Goal: Contribute content

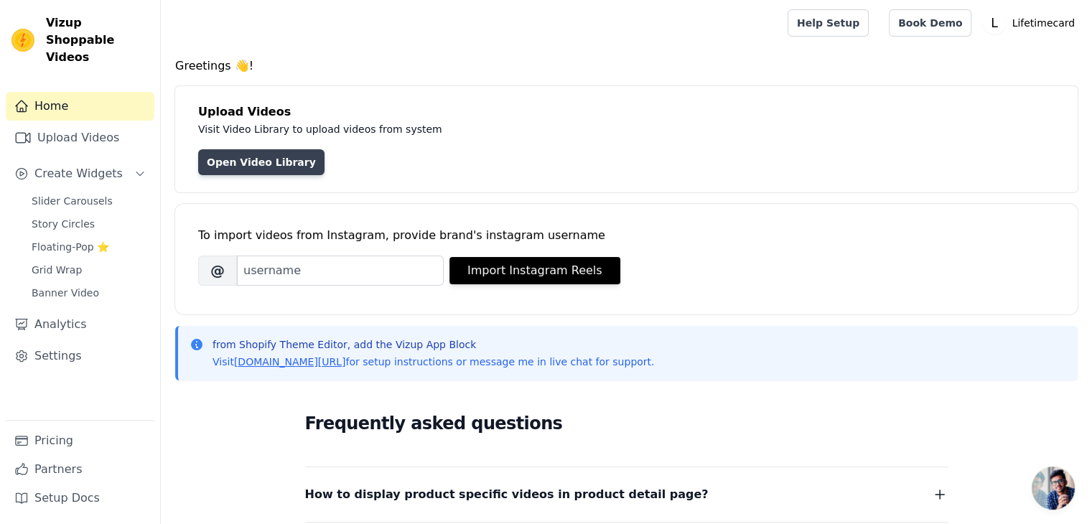
click at [258, 164] on link "Open Video Library" at bounding box center [261, 162] width 126 height 26
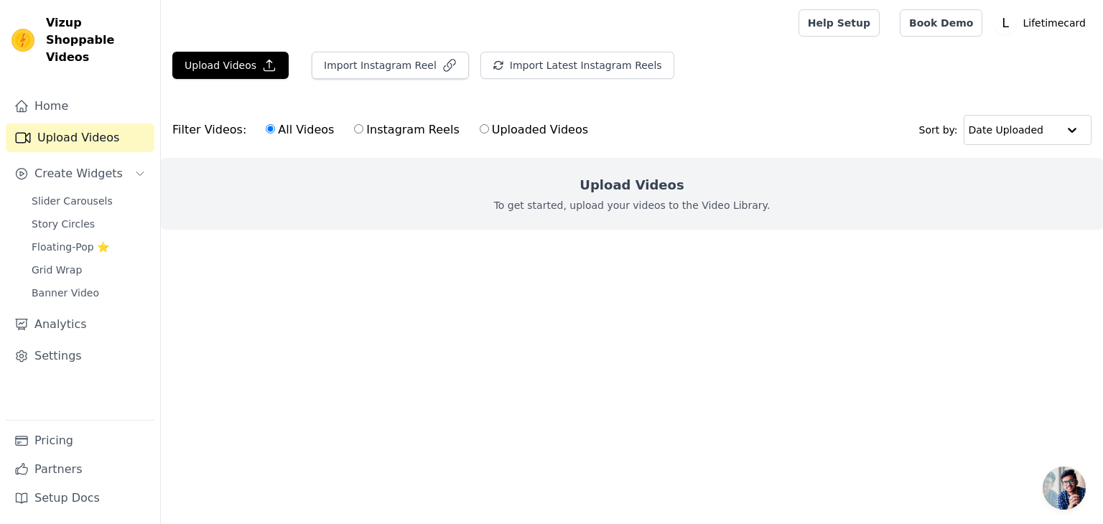
click at [646, 176] on h2 "Upload Videos" at bounding box center [631, 185] width 104 height 20
click at [224, 66] on button "Upload Videos" at bounding box center [230, 65] width 116 height 27
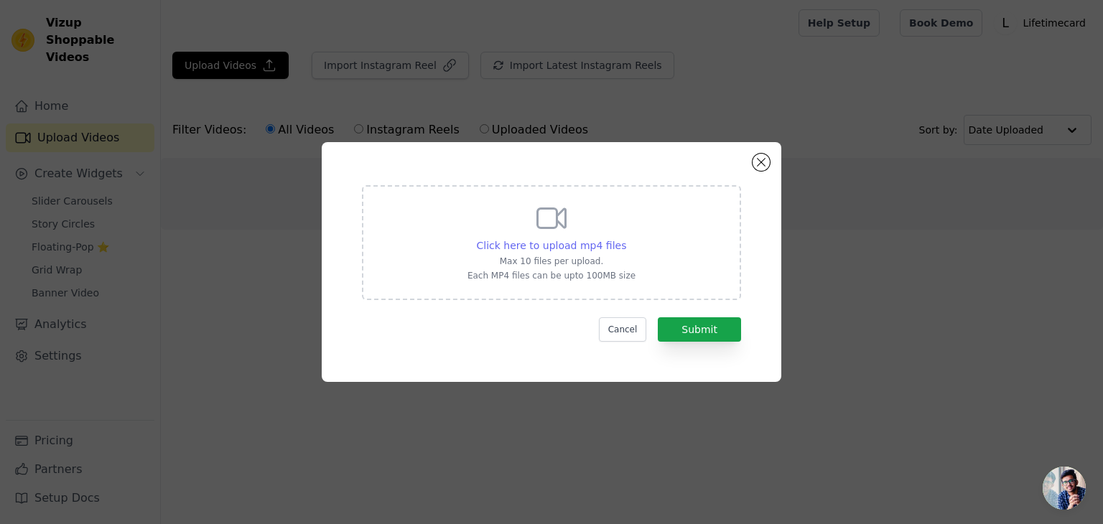
click at [538, 243] on span "Click here to upload mp4 files" at bounding box center [552, 245] width 150 height 11
click at [625, 238] on input "Click here to upload mp4 files Max 10 files per upload. Each MP4 files can be u…" at bounding box center [625, 238] width 1 height 1
type input "C:\fakepath\VID-20250816-WA0010[1].mp4"
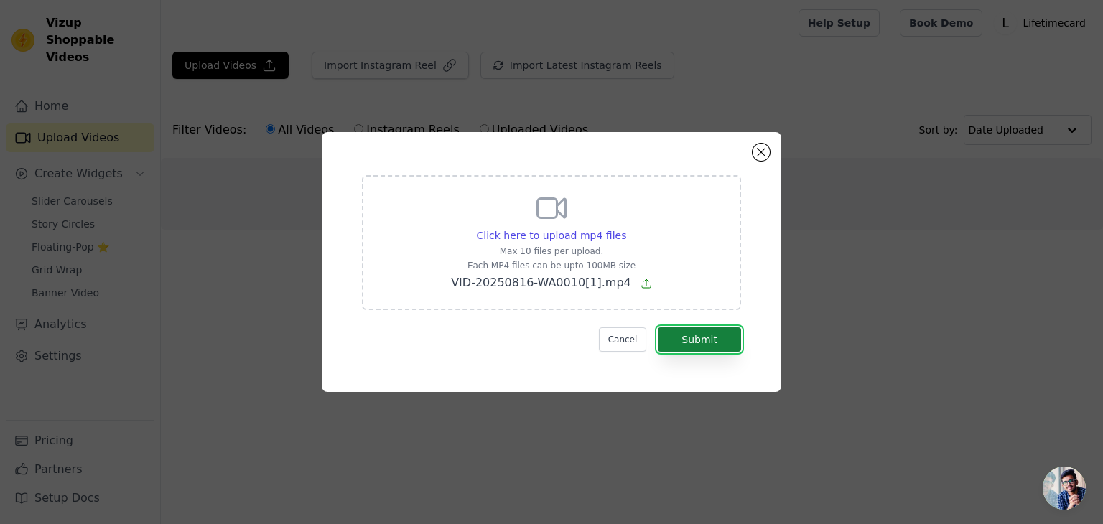
click at [720, 342] on button "Submit" at bounding box center [699, 339] width 83 height 24
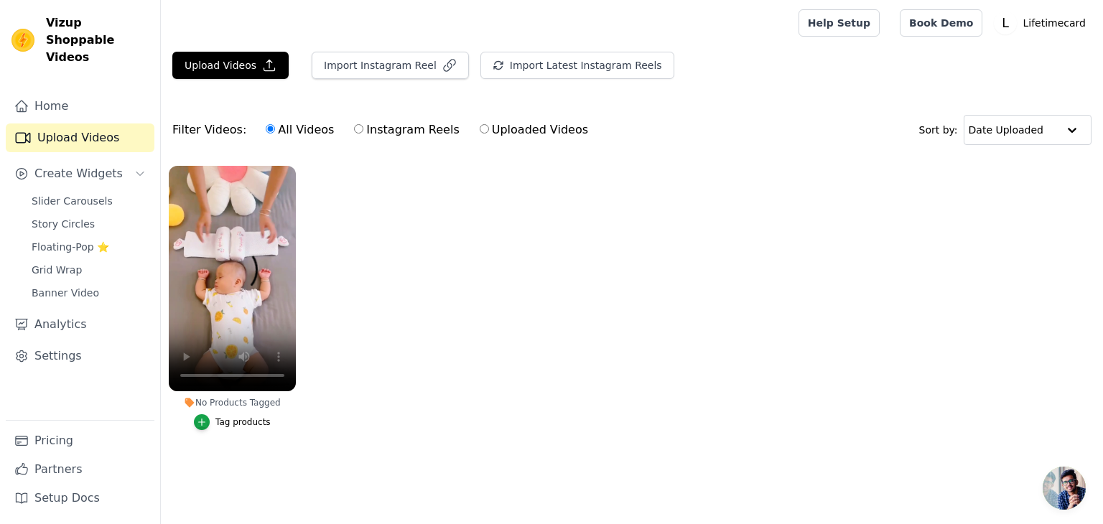
click at [230, 423] on div "Tag products" at bounding box center [242, 421] width 55 height 11
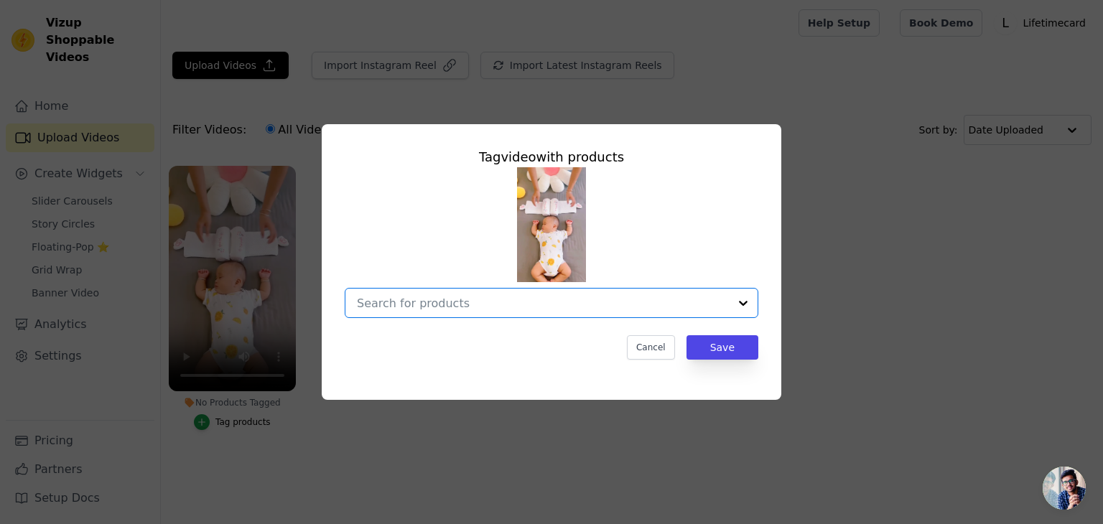
click at [492, 302] on input "No Products Tagged Tag video with products Option undefined, selected. Select i…" at bounding box center [543, 303] width 372 height 14
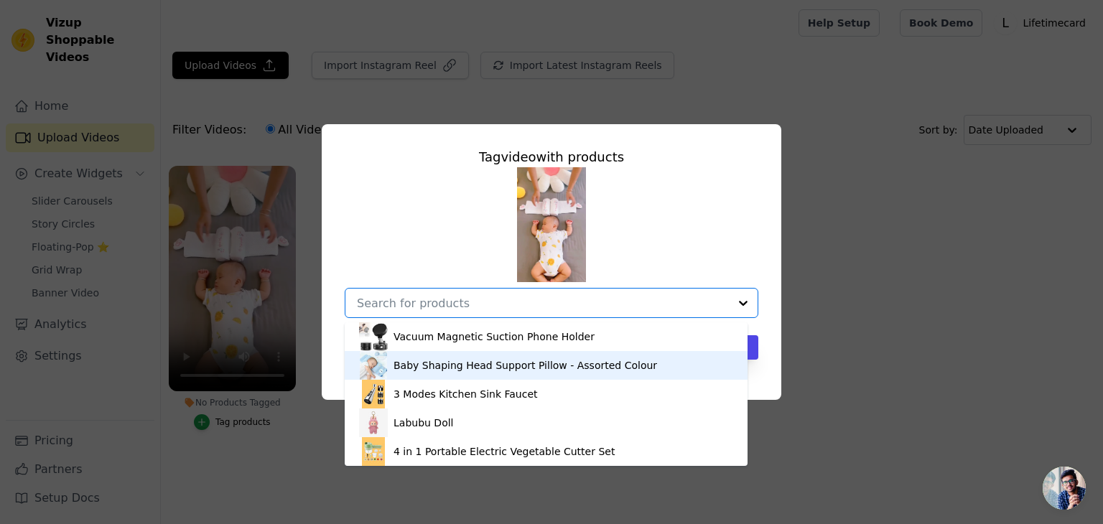
click at [486, 368] on div "Baby Shaping Head Support Pillow - Assorted Colour" at bounding box center [524, 365] width 263 height 14
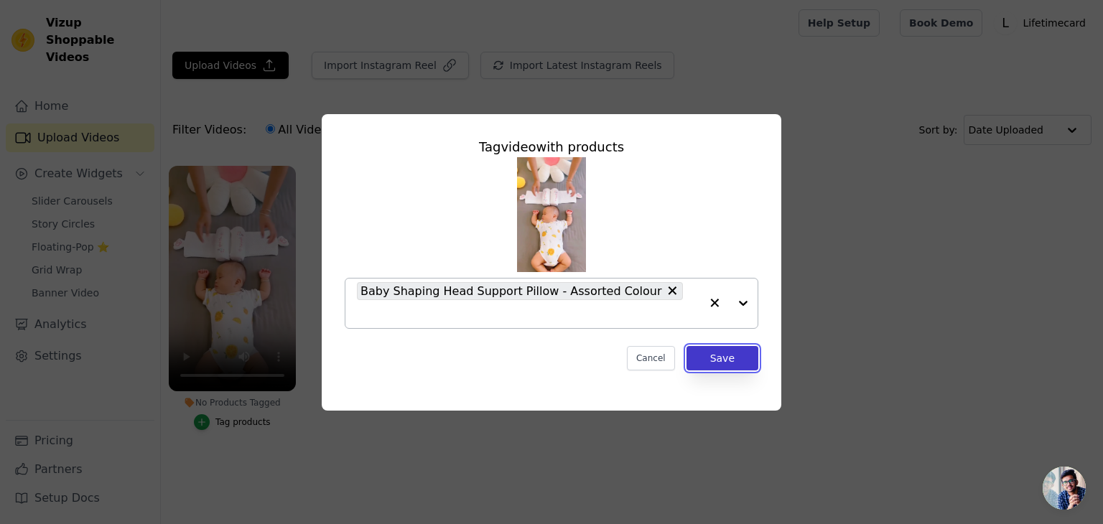
click at [743, 349] on button "Save" at bounding box center [722, 358] width 72 height 24
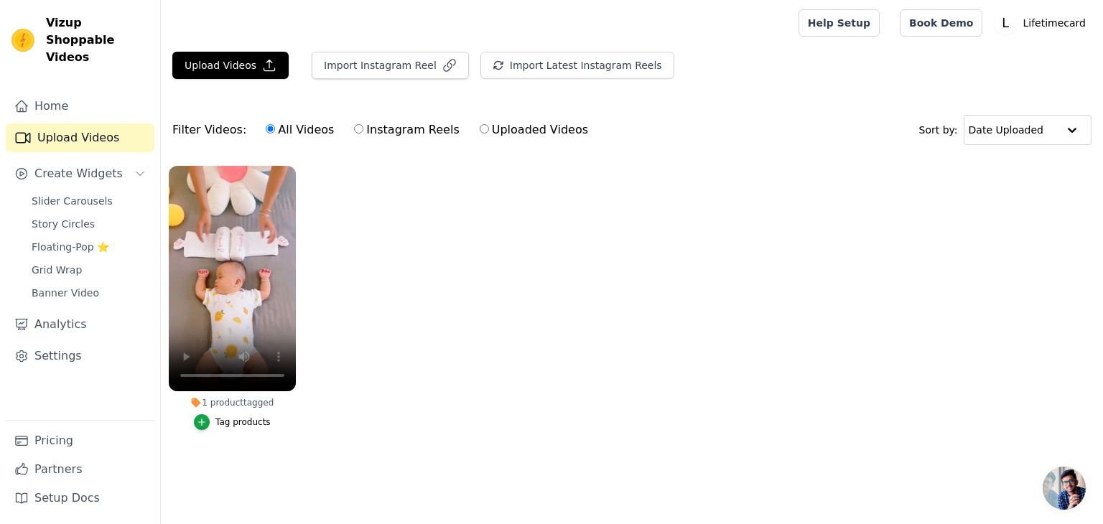
click at [354, 128] on input "Instagram Reels" at bounding box center [358, 128] width 9 height 9
radio input "true"
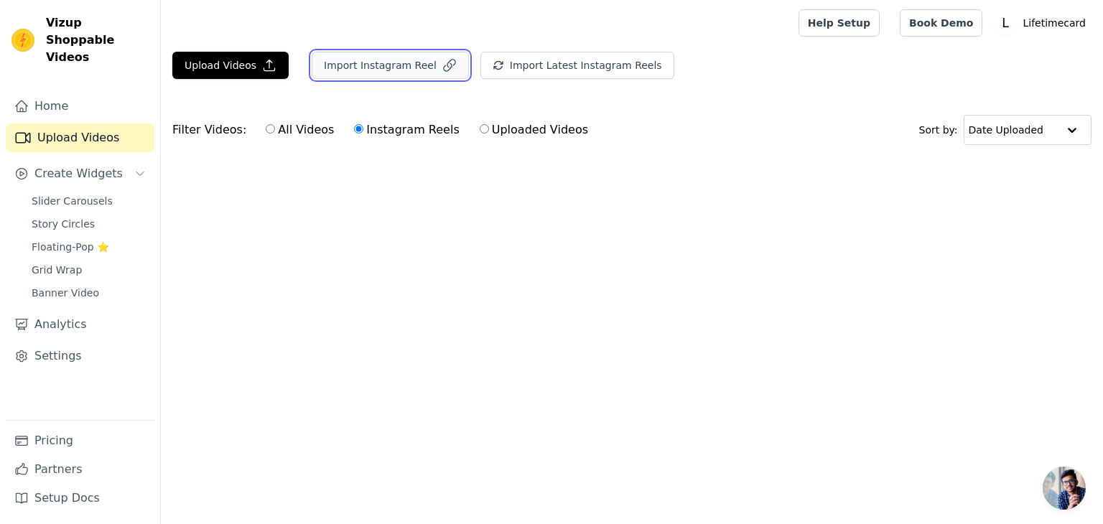
click at [369, 64] on button "Import Instagram Reel" at bounding box center [390, 65] width 157 height 27
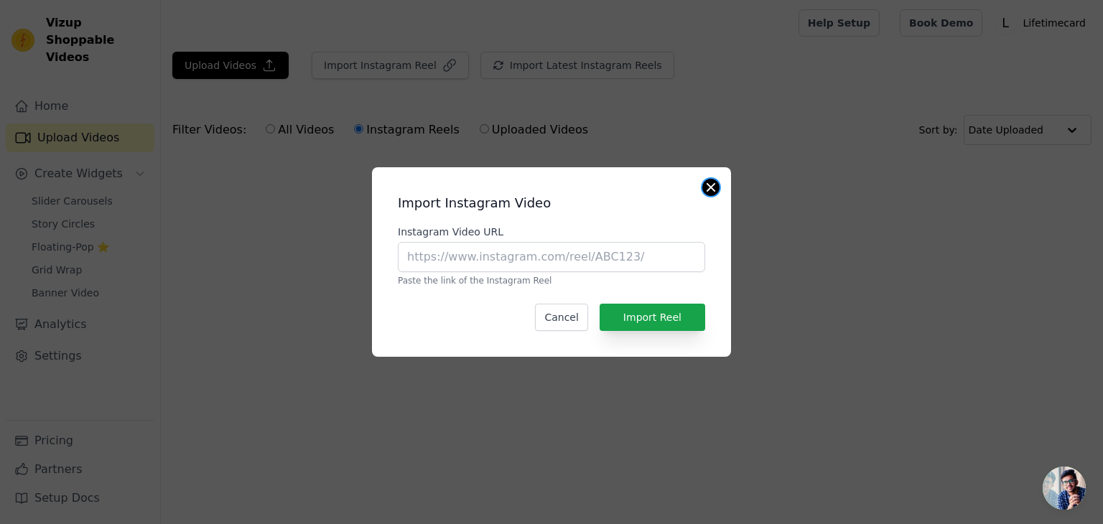
click at [711, 183] on button "Close modal" at bounding box center [710, 187] width 17 height 17
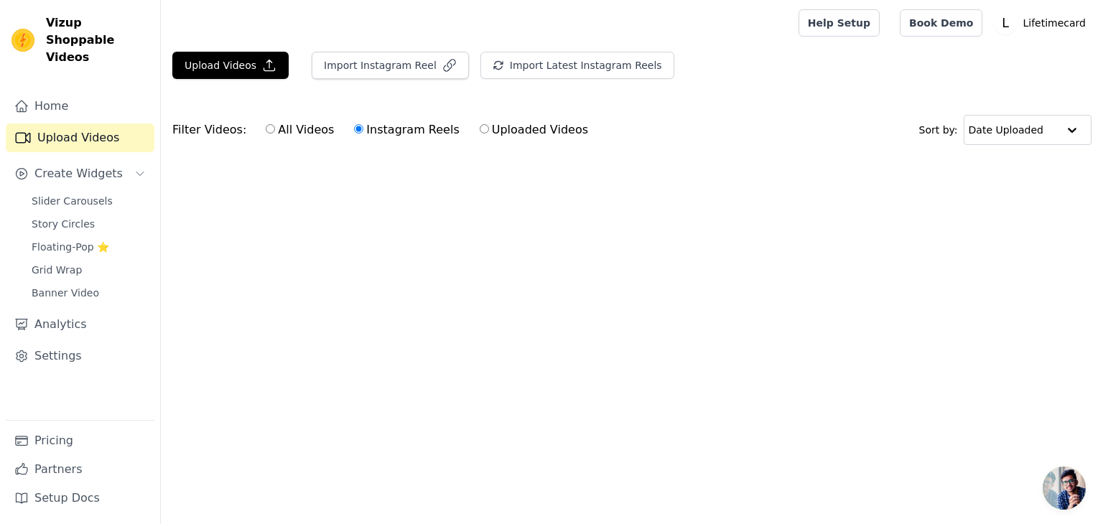
click at [190, 134] on div "Filter Videos: All Videos Instagram Reels Uploaded Videos" at bounding box center [384, 129] width 424 height 33
click at [493, 55] on button "Import Latest Instagram Reels" at bounding box center [577, 65] width 194 height 27
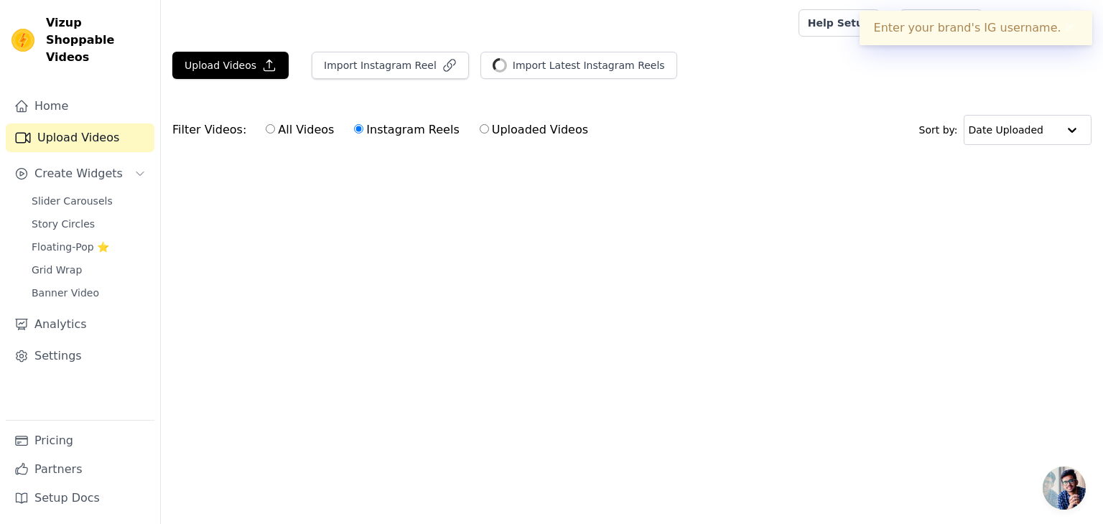
click at [913, 37] on div "Enter your brand's IG username. ✖" at bounding box center [975, 28] width 233 height 34
click at [939, 27] on div "Enter your brand's IG username. ✖" at bounding box center [975, 28] width 233 height 34
click at [772, 134] on div "Filter Videos: All Videos Instagram Reels Uploaded Videos Sort by: Date Uploaded" at bounding box center [632, 130] width 942 height 56
click at [480, 213] on main "Upload Videos Import Instagram Reel Import Latest Instagram Reels Import Latest…" at bounding box center [632, 130] width 942 height 169
drag, startPoint x: 480, startPoint y: 213, endPoint x: 435, endPoint y: 243, distance: 53.8
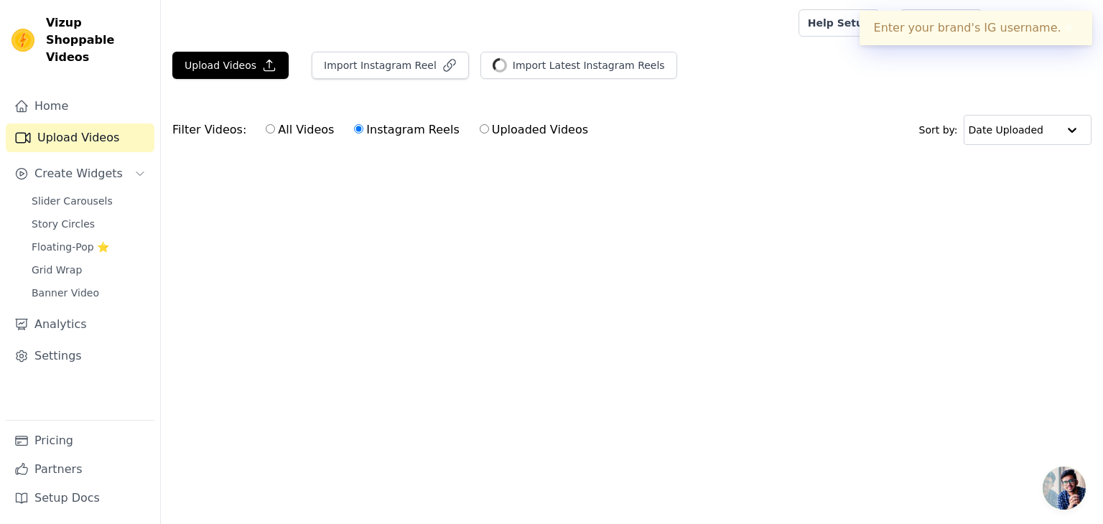
click at [435, 215] on html "Enter your brand's IG username. ✖ Vizup Shoppable Videos Home Upload Videos Cre…" at bounding box center [551, 107] width 1103 height 215
click at [266, 132] on input "All Videos" at bounding box center [270, 128] width 9 height 9
radio input "true"
